Goal: Task Accomplishment & Management: Use online tool/utility

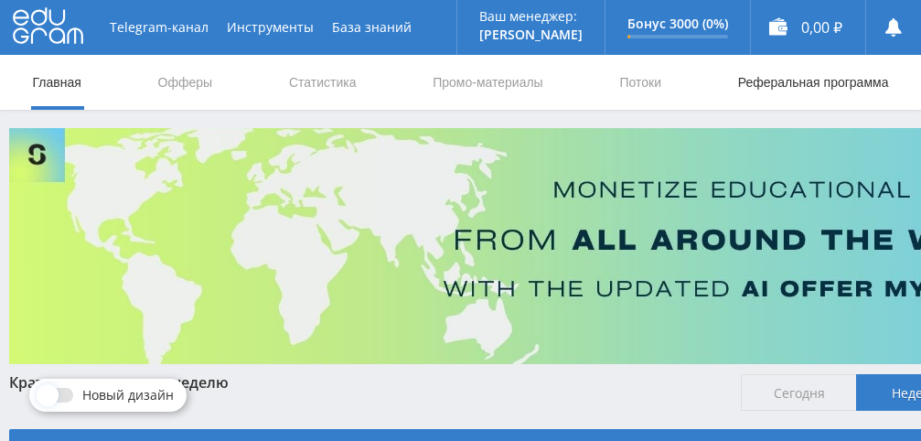
click at [865, 81] on link "Реферальная программа" at bounding box center [813, 82] width 154 height 55
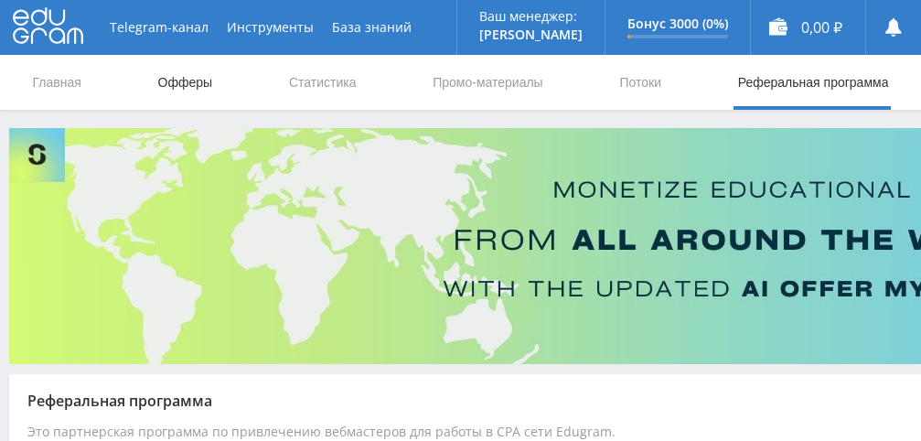
click at [183, 80] on link "Офферы" at bounding box center [185, 82] width 59 height 55
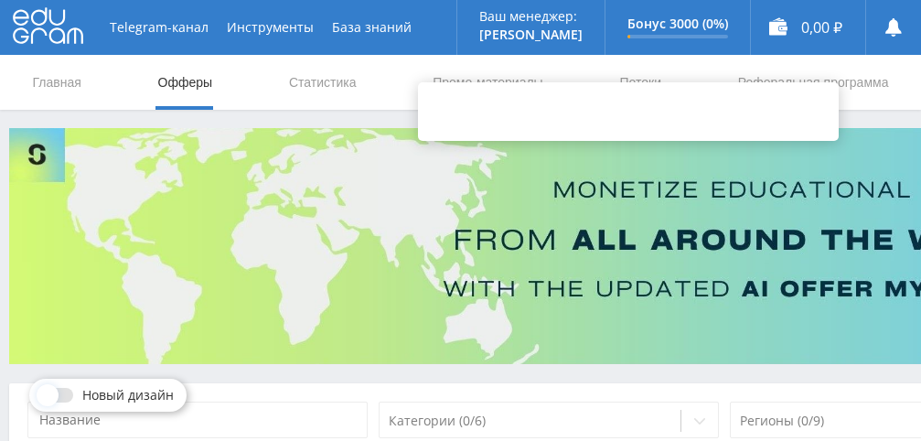
scroll to position [366, 0]
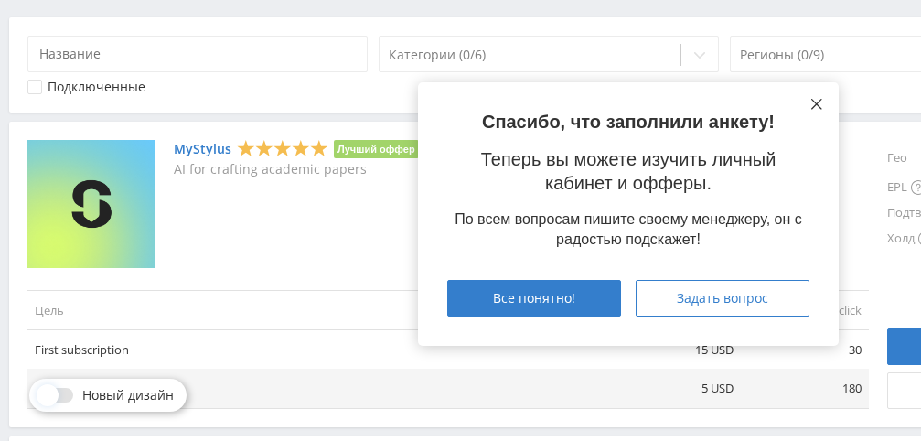
click at [818, 103] on icon at bounding box center [816, 104] width 11 height 11
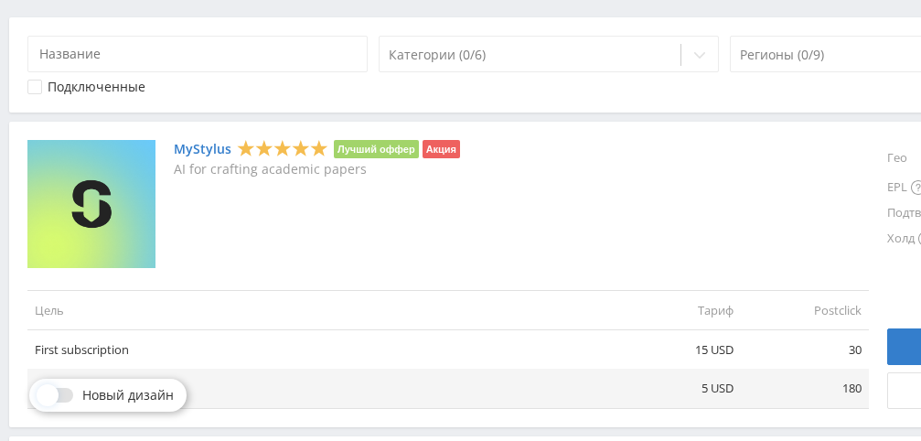
click at [205, 149] on link "MyStylus" at bounding box center [203, 149] width 58 height 15
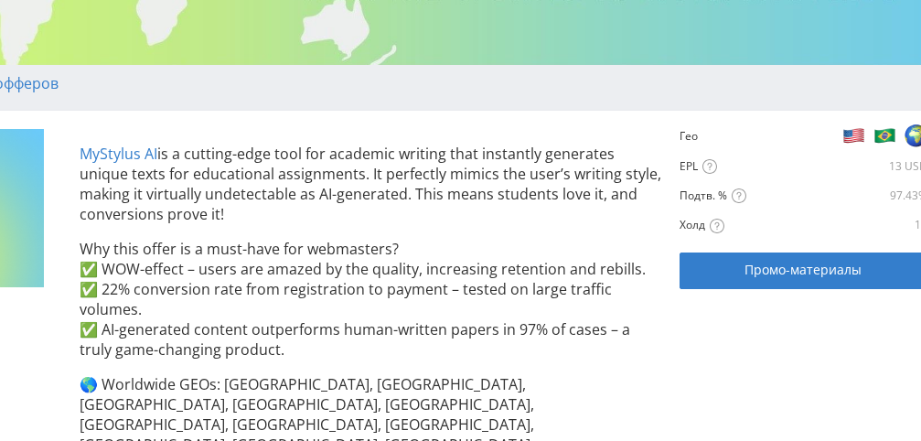
scroll to position [299, 176]
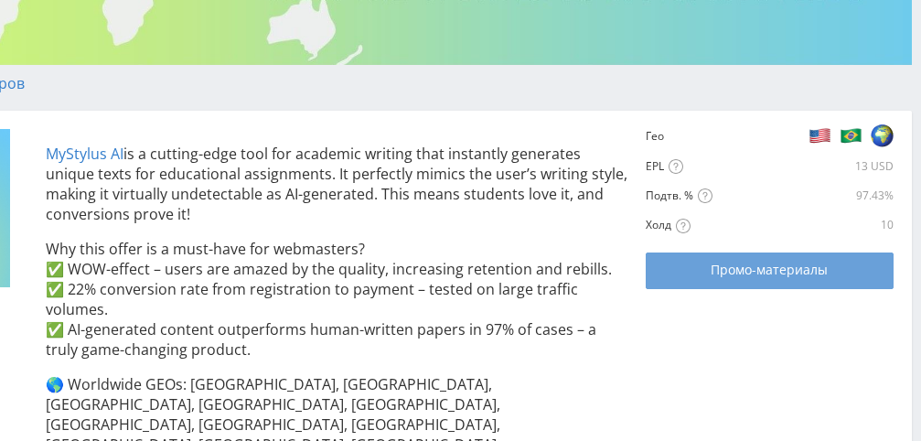
click at [764, 269] on span "Промо-материалы" at bounding box center [768, 269] width 117 height 15
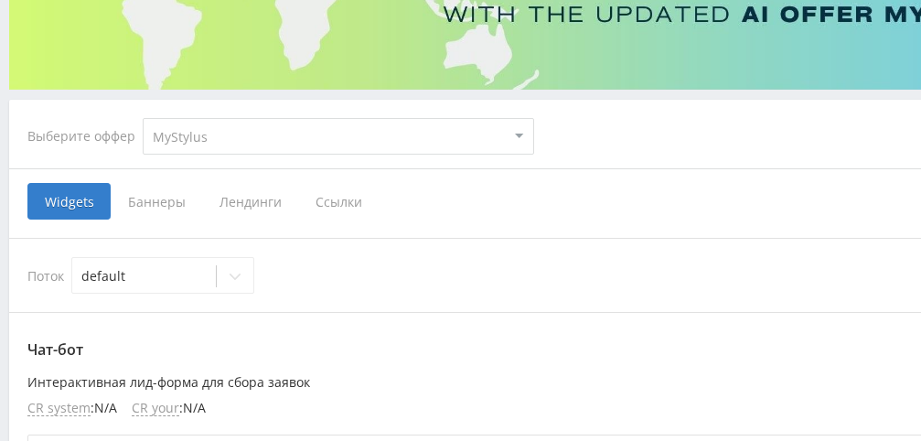
scroll to position [366, 0]
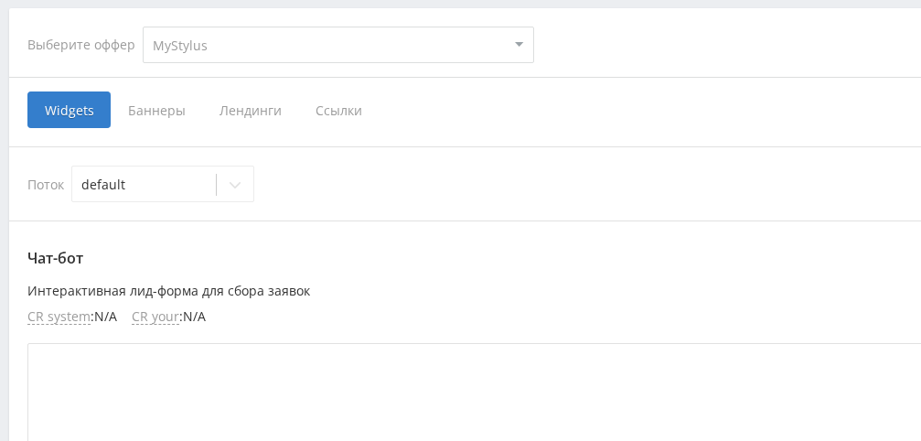
click at [344, 112] on span "Ссылки" at bounding box center [338, 109] width 81 height 37
click at [0, 0] on input "Ссылки" at bounding box center [0, 0] width 0 height 0
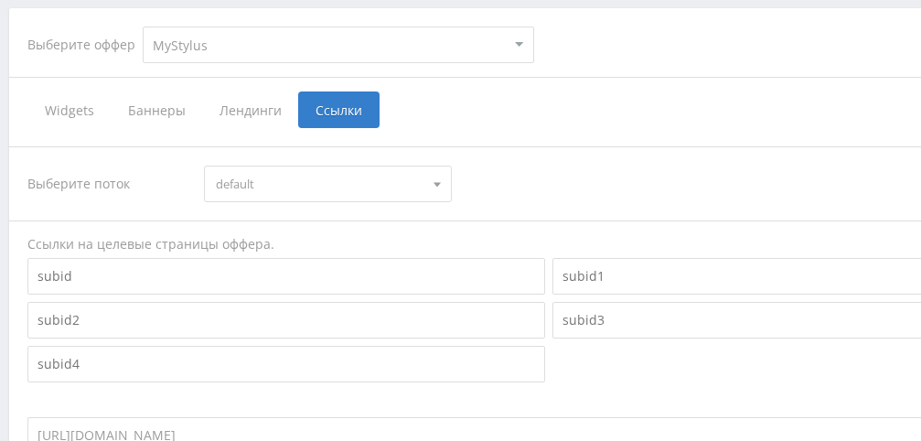
scroll to position [549, 0]
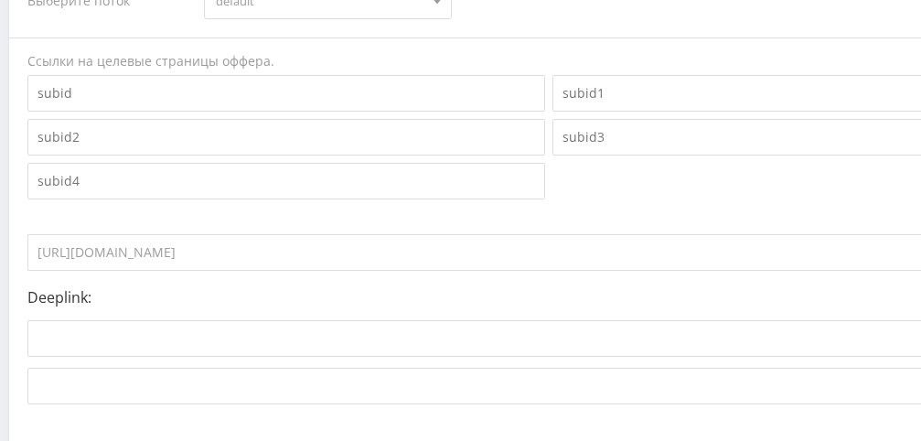
click at [263, 258] on input "https://eduforms.org/?rid=a9fe4843afff9297" at bounding box center [484, 252] width 914 height 37
click at [395, 264] on input "https://eduforms.org/?rid=a9fe4843afff9297" at bounding box center [484, 252] width 914 height 37
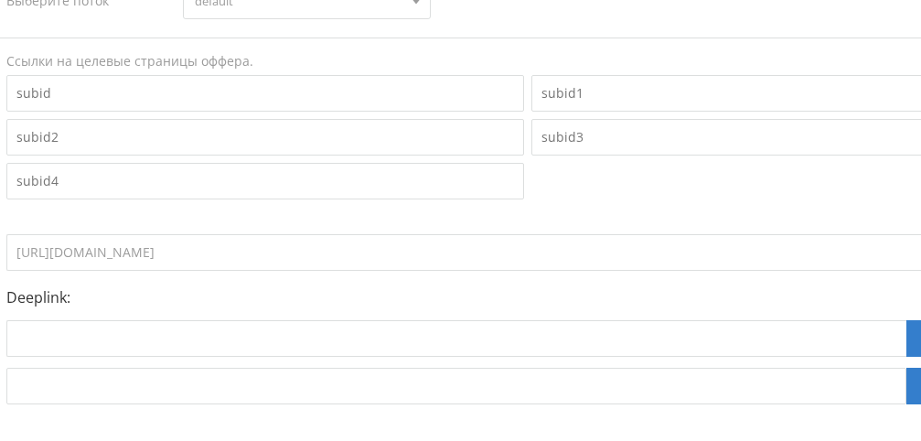
click at [450, 237] on input "https://eduforms.org/?rid=a9fe4843afff9297" at bounding box center [463, 252] width 914 height 37
click at [497, 261] on input "https://eduforms.org/?rid=a9fe4843afff9297" at bounding box center [463, 252] width 914 height 37
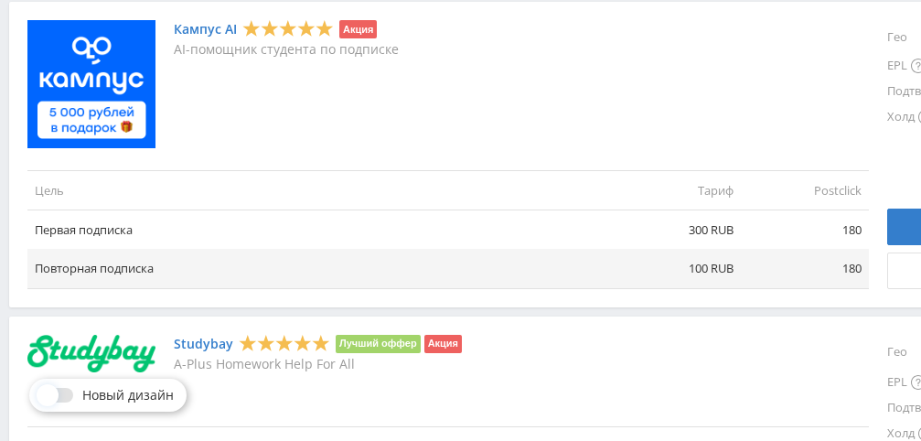
scroll to position [1022, 0]
